Goal: Task Accomplishment & Management: Complete application form

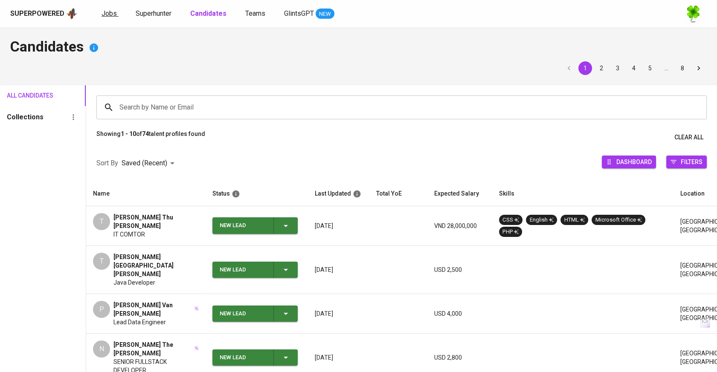
click at [112, 14] on span "Jobs" at bounding box center [109, 13] width 15 height 8
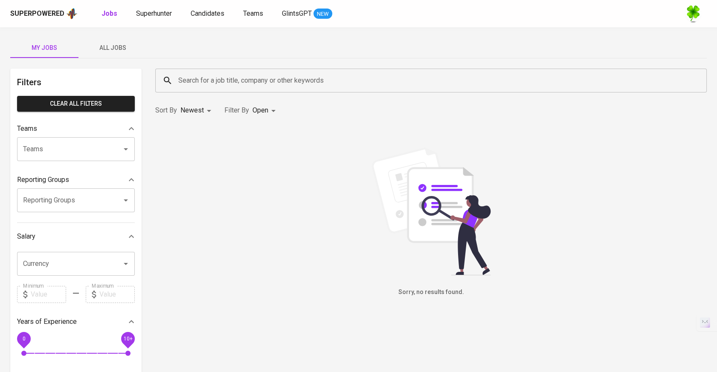
click at [122, 46] on span "All Jobs" at bounding box center [113, 48] width 58 height 11
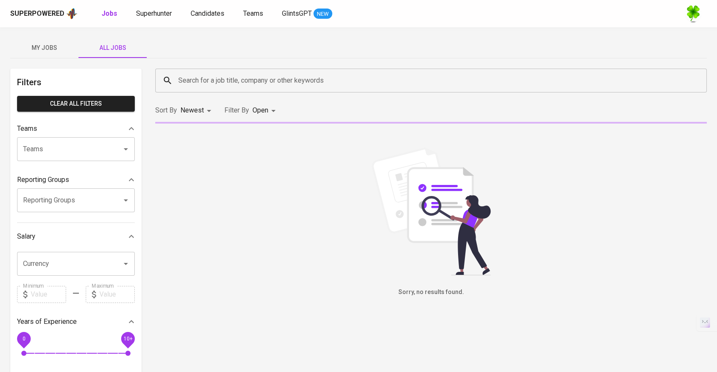
click at [214, 79] on input "Search for a job title, company or other keywords" at bounding box center [433, 81] width 514 height 16
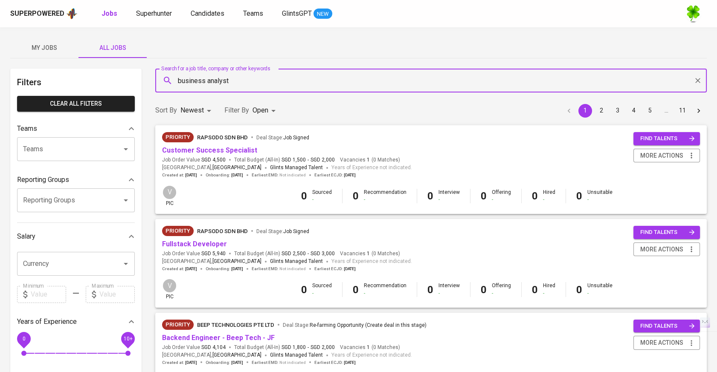
type input "business analyst"
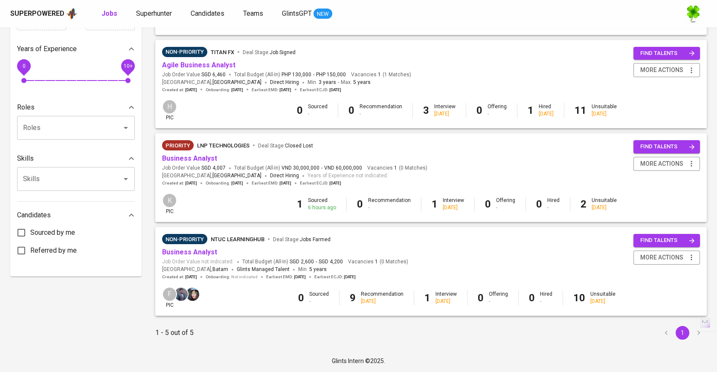
scroll to position [275, 0]
click at [196, 158] on link "Business Analyst" at bounding box center [189, 158] width 55 height 8
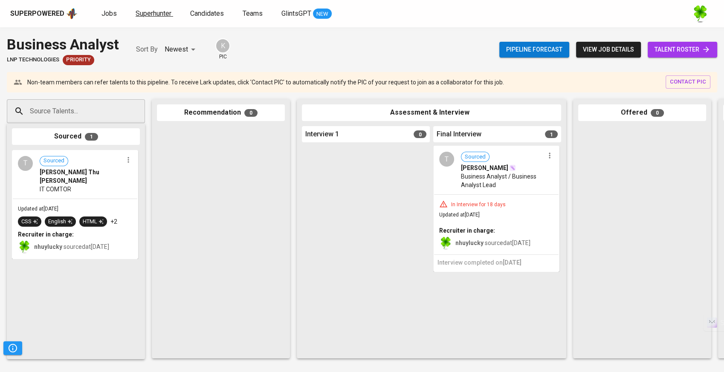
click at [145, 14] on span "Superhunter" at bounding box center [154, 13] width 36 height 8
click at [75, 108] on input "Source Talents..." at bounding box center [73, 111] width 90 height 16
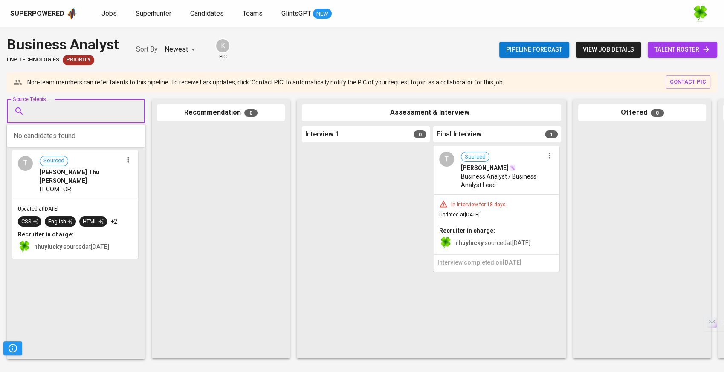
paste input "[EMAIL_ADDRESS][DOMAIN_NAME]"
type input "[EMAIL_ADDRESS][DOMAIN_NAME]"
click at [74, 147] on span "[EMAIL_ADDRESS][DOMAIN_NAME]" at bounding box center [75, 144] width 80 height 9
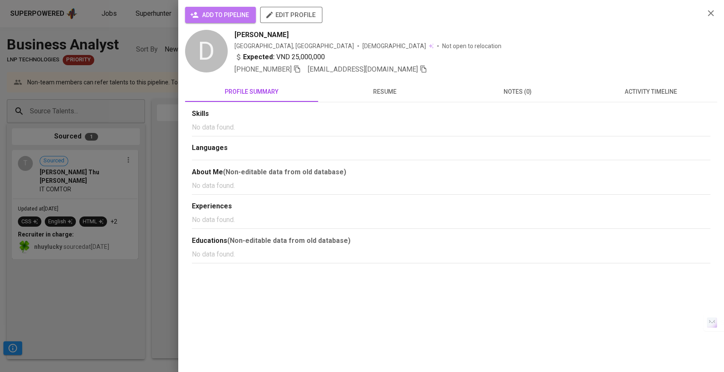
click at [247, 15] on span "add to pipeline" at bounding box center [220, 15] width 57 height 11
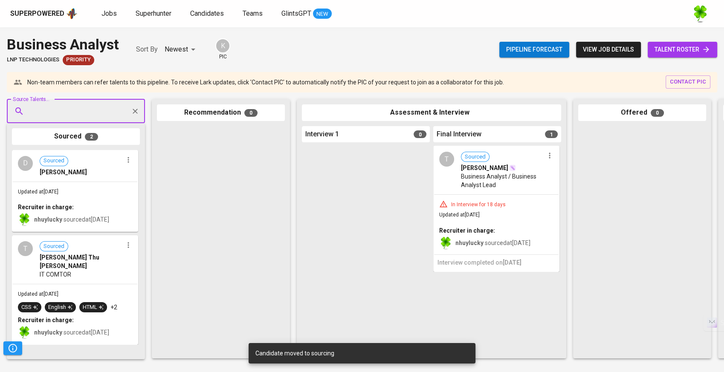
click at [75, 179] on div "D Sourced [PERSON_NAME]" at bounding box center [75, 166] width 125 height 31
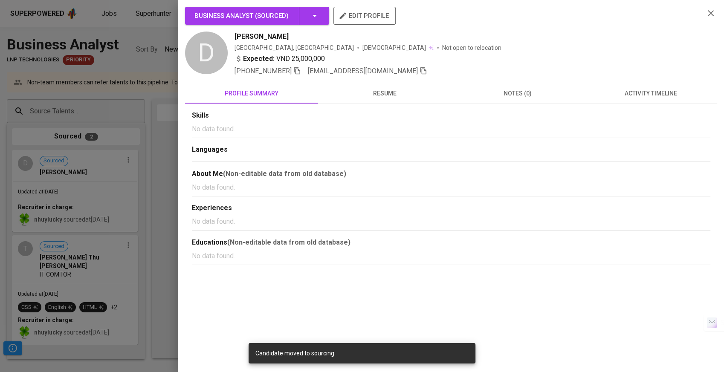
click at [363, 20] on span "edit profile" at bounding box center [364, 15] width 49 height 11
click at [137, 165] on div at bounding box center [362, 186] width 724 height 372
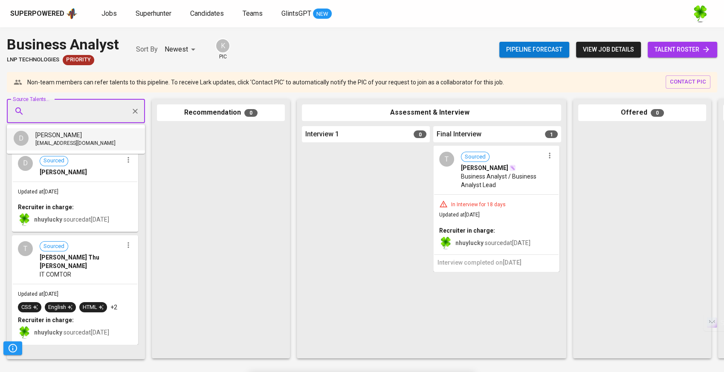
click at [102, 110] on input "Source Talents..." at bounding box center [73, 111] width 90 height 16
paste input "[EMAIL_ADDRESS][DOMAIN_NAME]"
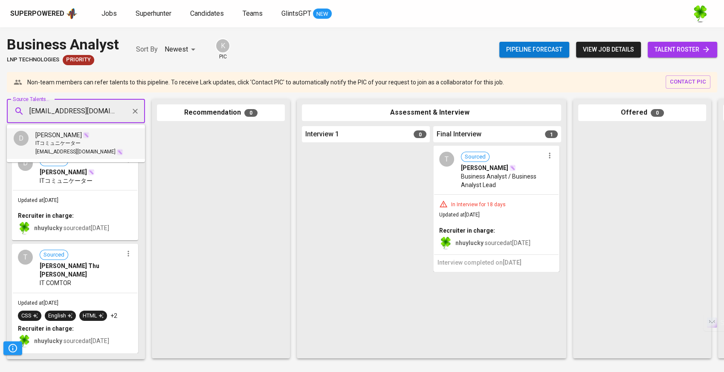
click at [114, 202] on div "Updated at [DATE] Recruiter in charge: nhuylucky sourced at [DATE]" at bounding box center [75, 215] width 125 height 49
type input "[EMAIL_ADDRESS][DOMAIN_NAME]"
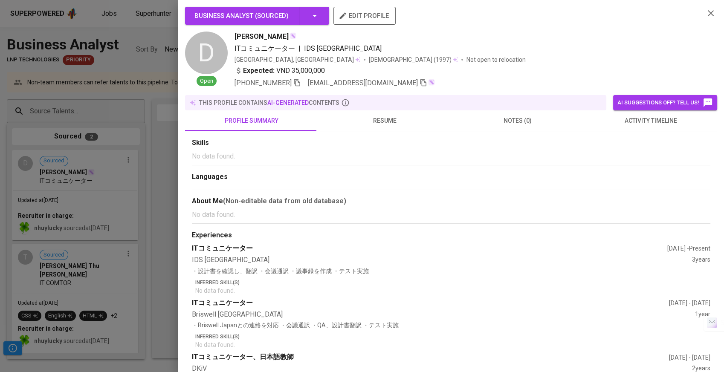
click at [71, 161] on div at bounding box center [362, 186] width 724 height 372
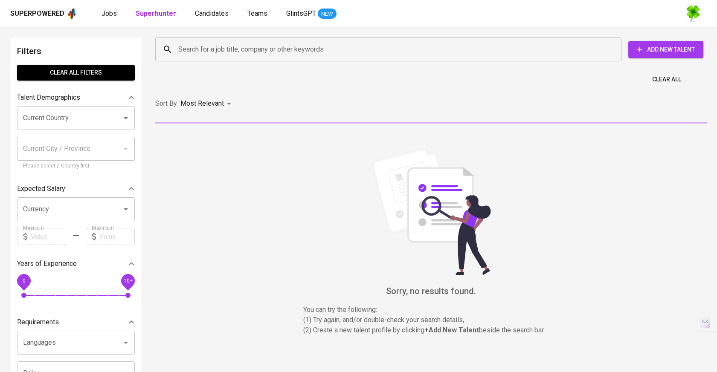
click at [249, 51] on input "Search for a job title, company or other keywords" at bounding box center [390, 49] width 429 height 16
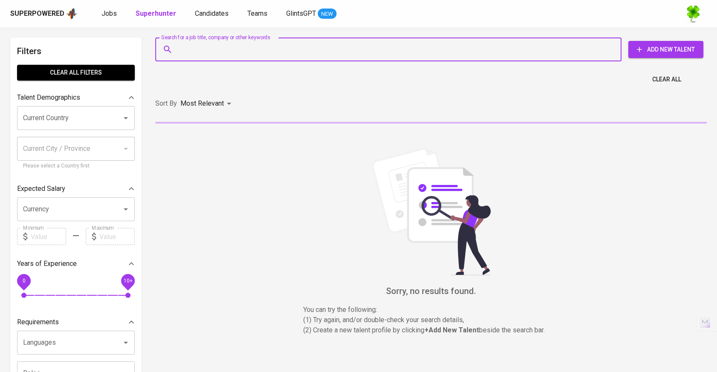
click at [671, 48] on span "Add New Talent" at bounding box center [665, 49] width 61 height 11
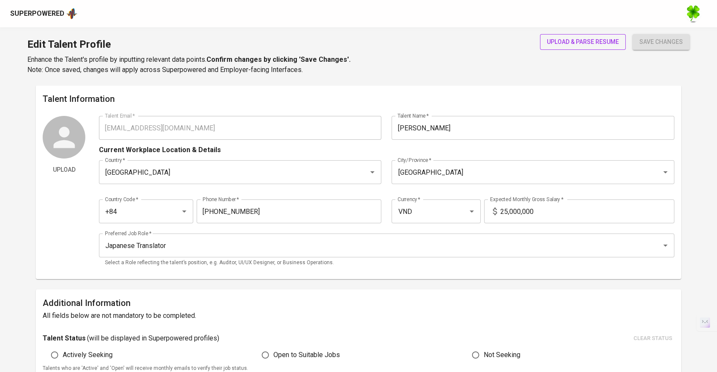
click at [590, 37] on span "upload & parse resume" at bounding box center [583, 42] width 72 height 11
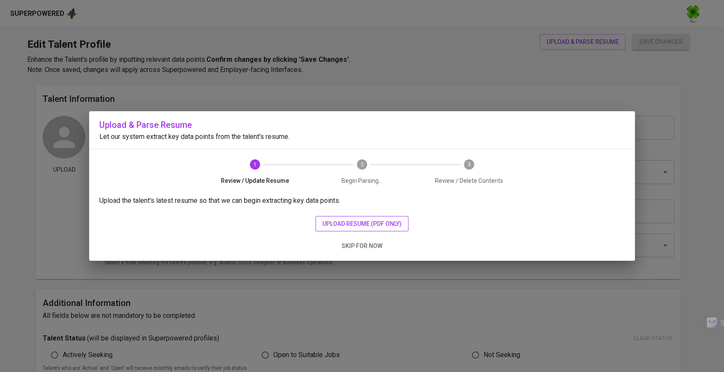
click at [336, 222] on span "upload resume (pdf only)" at bounding box center [362, 224] width 79 height 11
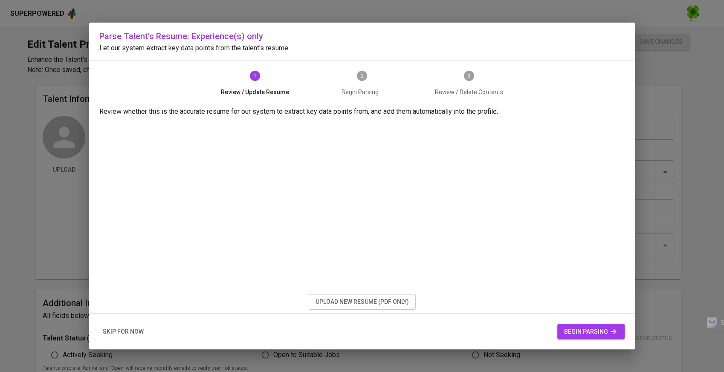
click at [403, 303] on span "upload new resume (pdf only)" at bounding box center [362, 302] width 93 height 11
click at [582, 327] on span "begin parsing" at bounding box center [591, 332] width 54 height 11
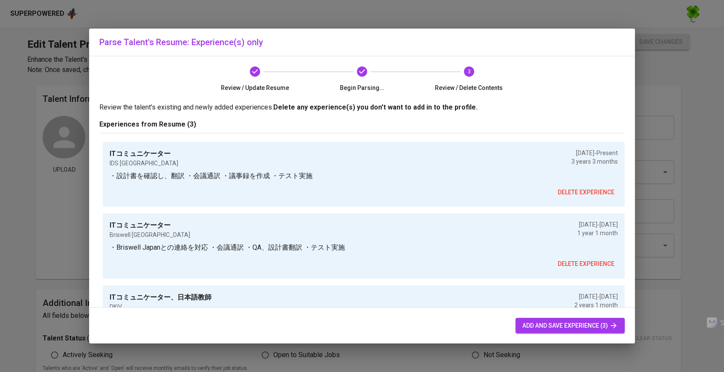
click at [538, 335] on div "add and save experience (3)" at bounding box center [362, 326] width 546 height 36
click at [539, 328] on span "add and save experience (3)" at bounding box center [571, 326] width 96 height 11
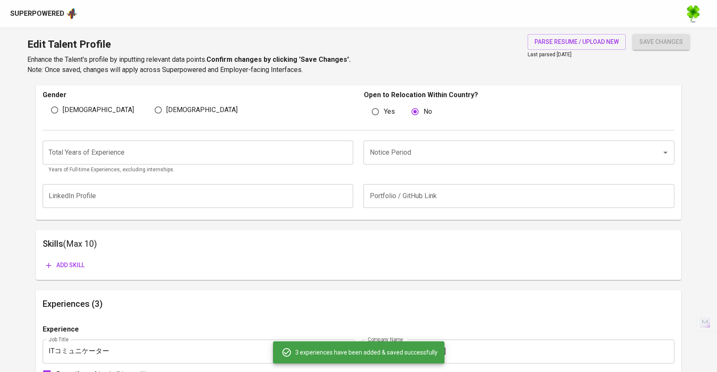
scroll to position [70, 0]
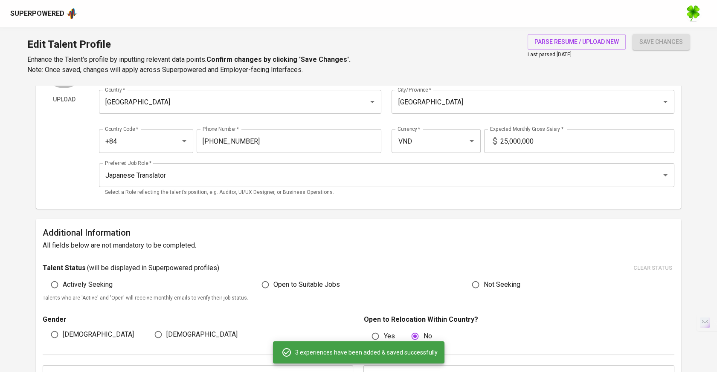
click at [289, 289] on span "Open to Suitable Jobs" at bounding box center [306, 285] width 67 height 10
click at [273, 289] on input "Open to Suitable Jobs" at bounding box center [265, 285] width 16 height 16
radio input "true"
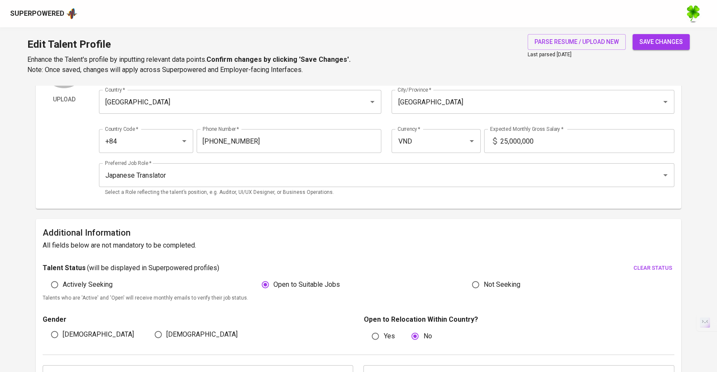
click at [660, 40] on span "save changes" at bounding box center [662, 42] width 44 height 11
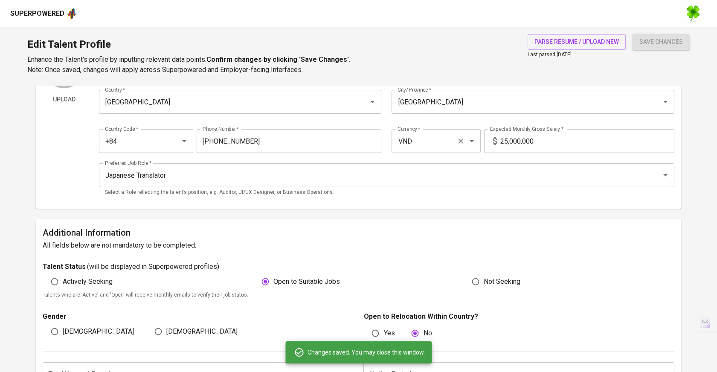
drag, startPoint x: 544, startPoint y: 139, endPoint x: 465, endPoint y: 139, distance: 79.4
click at [465, 139] on div "Country Code   * +84 Country Code * Phone Number   * 359-311-652 Phone Number *…" at bounding box center [387, 138] width 576 height 39
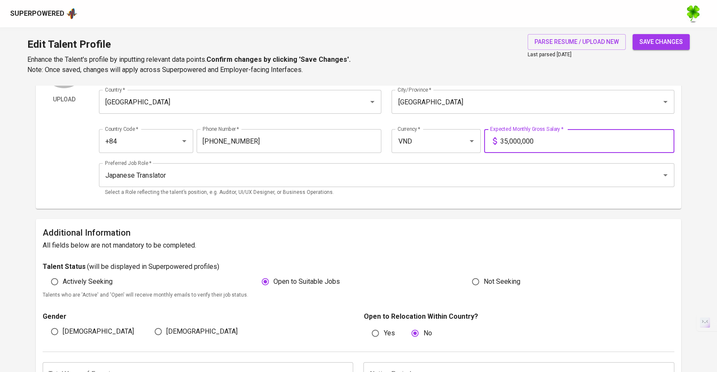
type input "35,000,000"
click at [645, 45] on span "save changes" at bounding box center [662, 42] width 44 height 11
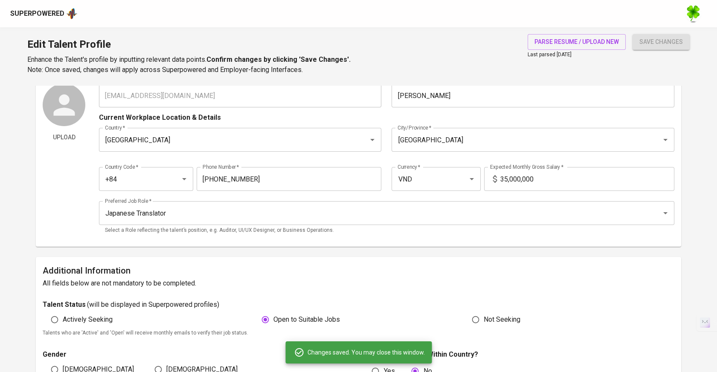
scroll to position [0, 0]
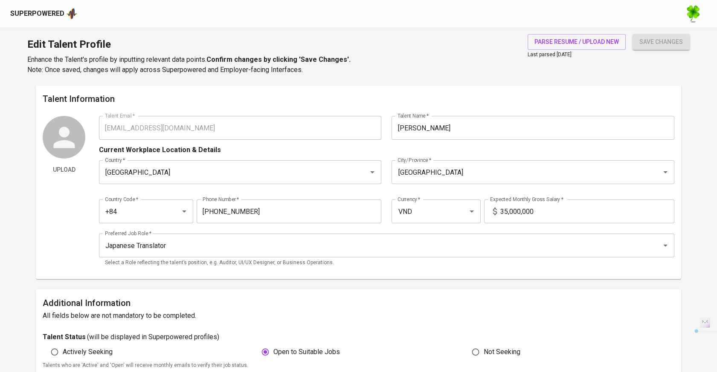
click at [69, 133] on div "Upload Talent Email   * ngosixuanduy@gmail.com Talent Email * Talent Name   * D…" at bounding box center [359, 194] width 632 height 157
